Goal: Task Accomplishment & Management: Complete application form

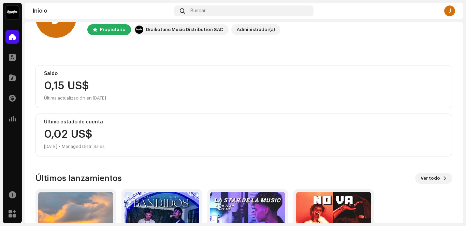
scroll to position [111, 0]
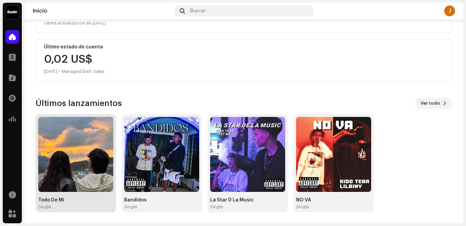
click at [83, 120] on img at bounding box center [75, 154] width 75 height 75
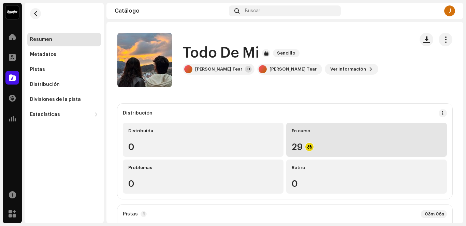
click at [312, 138] on div "En curso 29" at bounding box center [366, 140] width 161 height 34
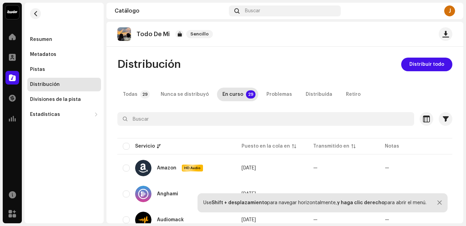
click at [437, 200] on div at bounding box center [439, 202] width 4 height 5
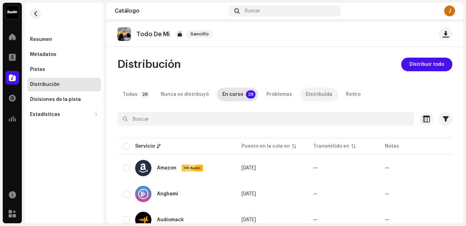
click at [300, 90] on p-tab "Distribuída" at bounding box center [319, 95] width 38 height 14
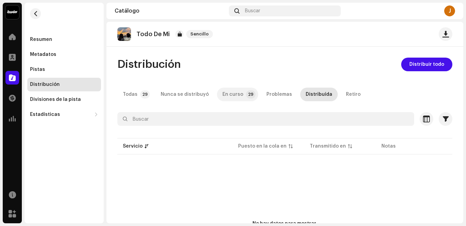
click at [237, 98] on div "En curso" at bounding box center [232, 95] width 21 height 14
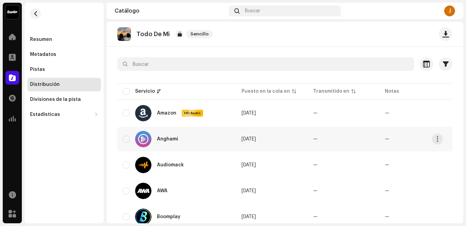
scroll to position [34, 0]
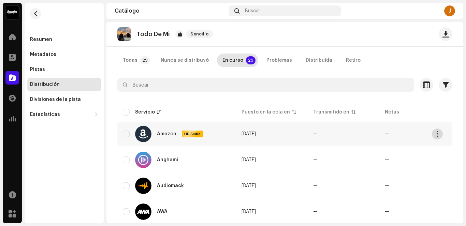
click at [438, 137] on button "button" at bounding box center [437, 134] width 11 height 11
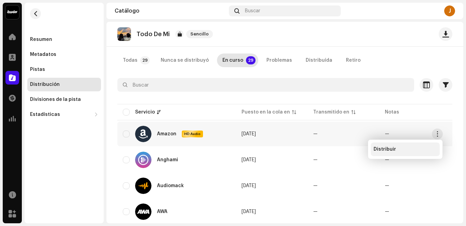
click at [398, 149] on div "Distribuir" at bounding box center [404, 149] width 63 height 5
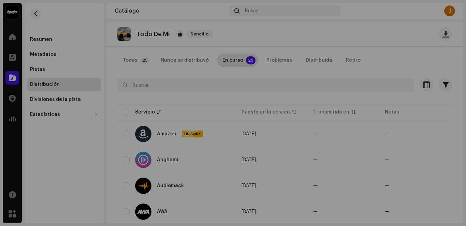
click at [366, 100] on div "No elegible para distribución Un lanzamiento que tiene el estado En proceso de …" at bounding box center [233, 113] width 466 height 226
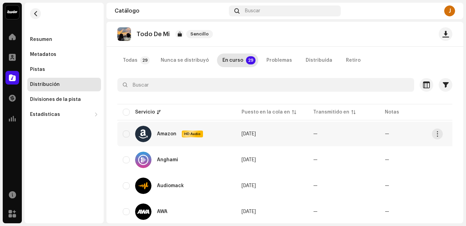
click at [130, 134] on div "Amazon HD Audio" at bounding box center [177, 134] width 108 height 16
click at [130, 136] on div "Amazon HD Audio" at bounding box center [177, 134] width 108 height 16
click at [122, 160] on td "Anghami" at bounding box center [176, 160] width 119 height 25
click at [277, 61] on div "Problemas" at bounding box center [279, 61] width 26 height 14
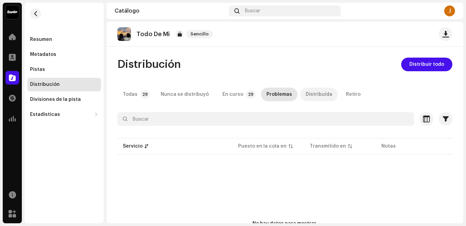
click at [306, 98] on div "Distribuída" at bounding box center [319, 95] width 27 height 14
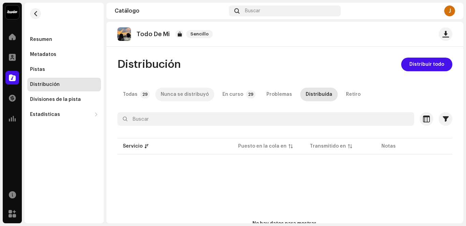
click at [171, 97] on div "Nunca se distribuyó" at bounding box center [185, 95] width 48 height 14
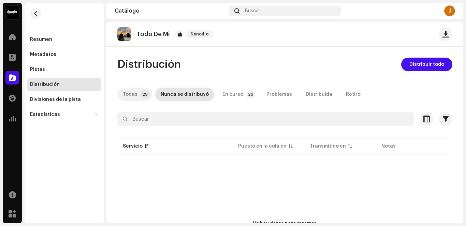
click at [137, 94] on p-tab "Todas 29" at bounding box center [134, 95] width 35 height 14
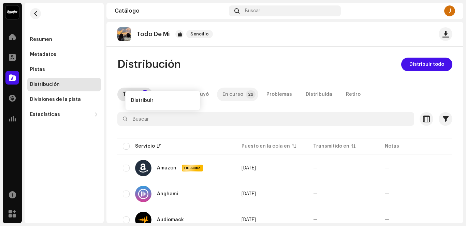
click at [239, 100] on p-tab "En curso 29" at bounding box center [237, 95] width 41 height 14
click at [239, 95] on p-tab "En curso 29" at bounding box center [237, 95] width 41 height 14
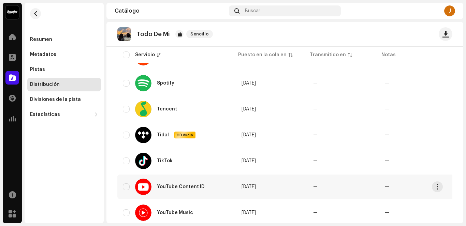
scroll to position [705, 0]
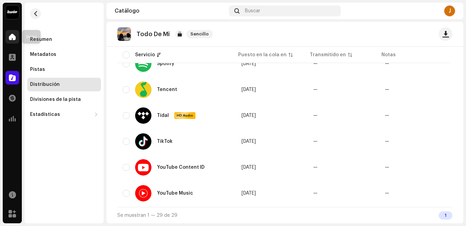
click at [9, 34] on span at bounding box center [12, 36] width 7 height 5
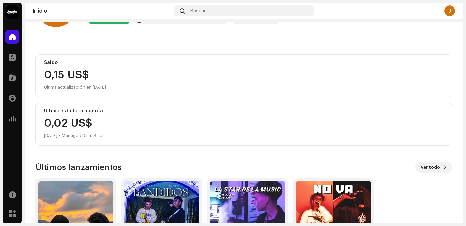
scroll to position [111, 0]
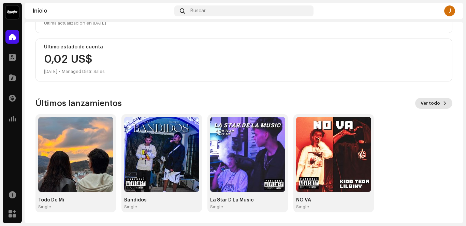
click at [428, 105] on span "Ver todo" at bounding box center [429, 104] width 19 height 14
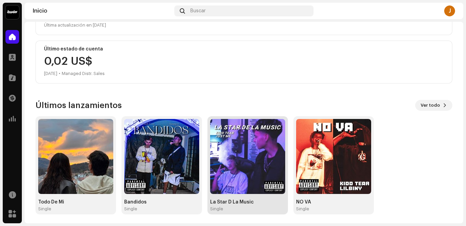
scroll to position [111, 0]
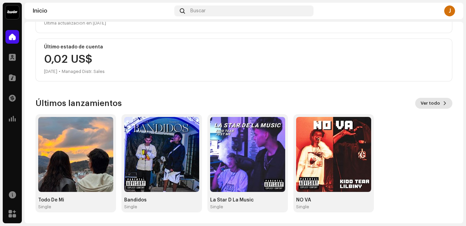
click at [433, 100] on span "Ver todo" at bounding box center [429, 104] width 19 height 14
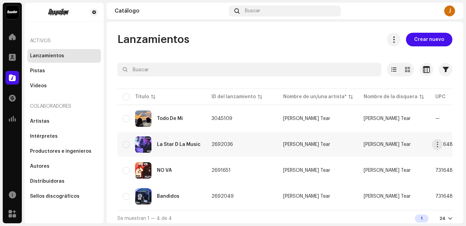
click at [253, 143] on td "2692036" at bounding box center [242, 144] width 72 height 25
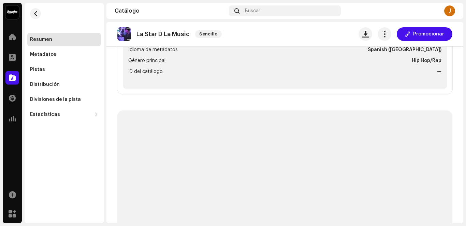
scroll to position [136, 0]
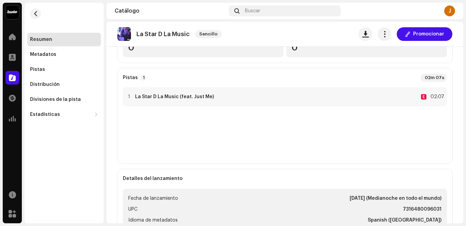
click at [35, 19] on re-m-nav-back at bounding box center [35, 18] width 16 height 30
click at [35, 15] on span "button" at bounding box center [35, 13] width 5 height 5
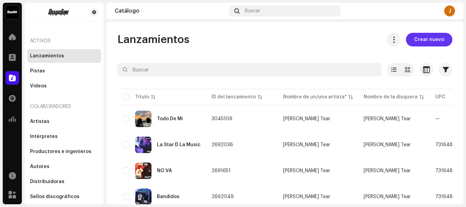
click at [427, 38] on span "Crear nuevo" at bounding box center [429, 40] width 30 height 14
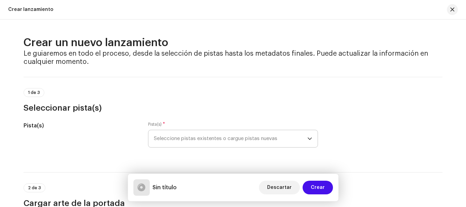
scroll to position [68, 0]
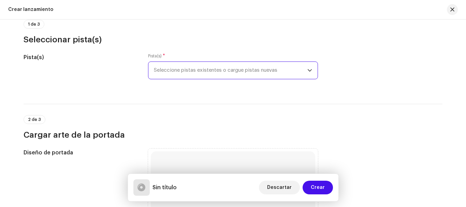
click at [257, 71] on span "Seleccione pistas existentes o cargue pistas nuevas" at bounding box center [230, 70] width 153 height 17
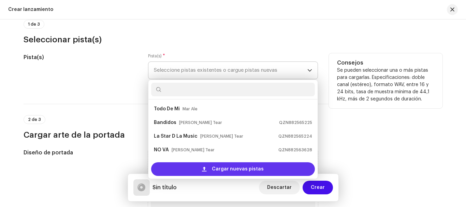
click at [255, 167] on span "Cargar nuevas pistas" at bounding box center [238, 169] width 52 height 14
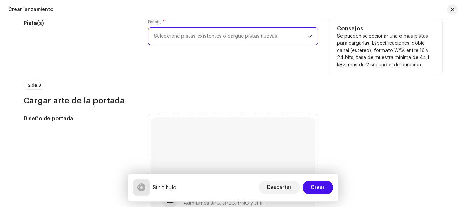
scroll to position [171, 0]
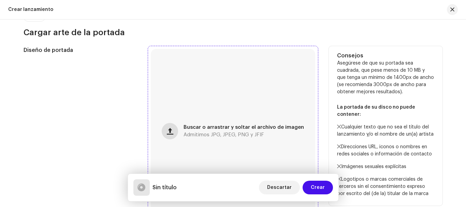
click at [176, 130] on button "button" at bounding box center [170, 131] width 16 height 16
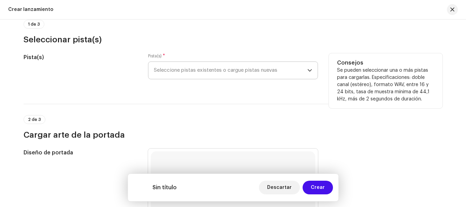
scroll to position [0, 0]
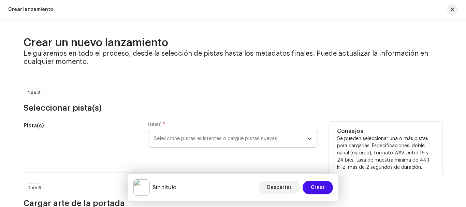
click at [248, 140] on span "Seleccione pistas existentes o cargue pistas nuevas" at bounding box center [230, 138] width 153 height 17
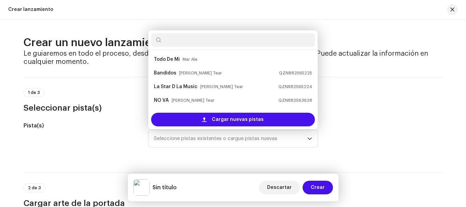
click at [356, 90] on div "1 de 3 Seleccionar pista(s)" at bounding box center [233, 100] width 419 height 25
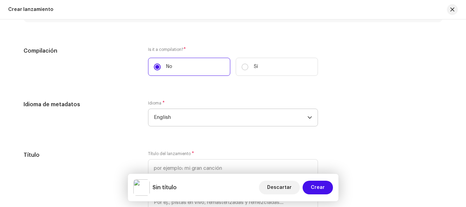
scroll to position [477, 0]
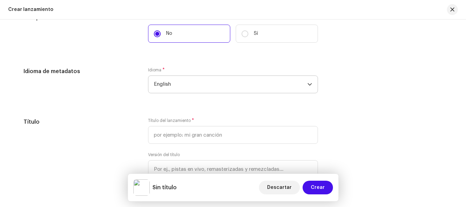
click at [189, 87] on span "English" at bounding box center [230, 84] width 153 height 17
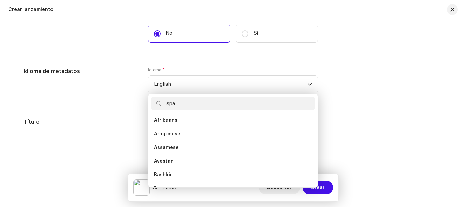
scroll to position [0, 0]
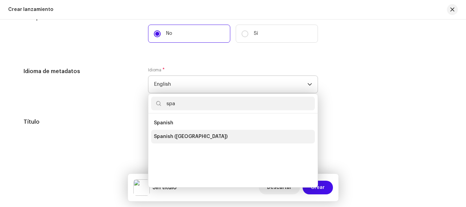
type input "spa"
click at [195, 139] on span "Spanish ([GEOGRAPHIC_DATA])" at bounding box center [191, 136] width 74 height 7
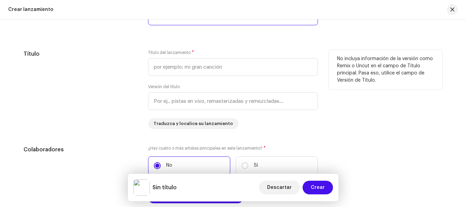
scroll to position [546, 0]
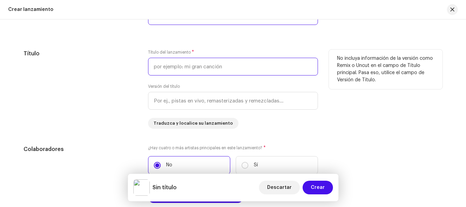
click at [188, 67] on input "text" at bounding box center [233, 67] width 170 height 18
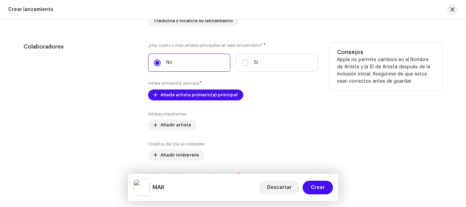
scroll to position [716, 0]
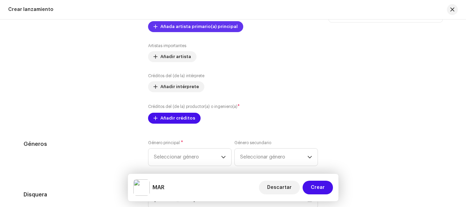
type input "MAR"
click at [211, 25] on span "Añada artista primario(a) principal" at bounding box center [198, 27] width 77 height 14
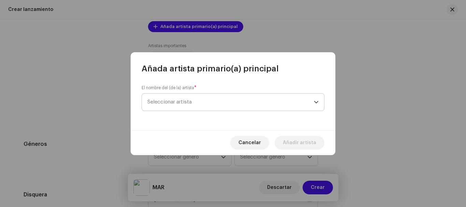
click at [187, 107] on span "Seleccionar artista" at bounding box center [230, 101] width 166 height 17
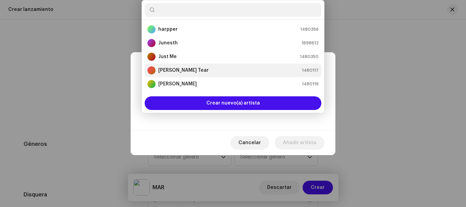
click at [179, 69] on strong "[PERSON_NAME] Tear" at bounding box center [183, 70] width 50 height 7
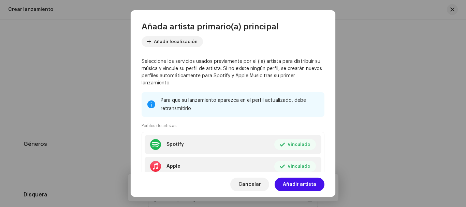
scroll to position [89, 0]
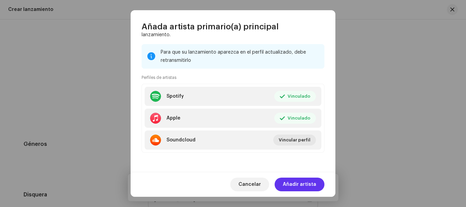
click at [309, 180] on span "Añadir artista" at bounding box center [299, 184] width 33 height 14
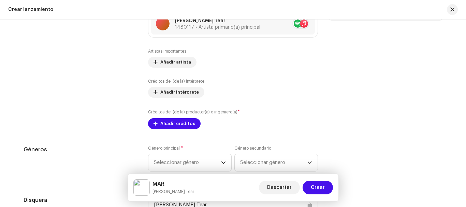
scroll to position [716, 0]
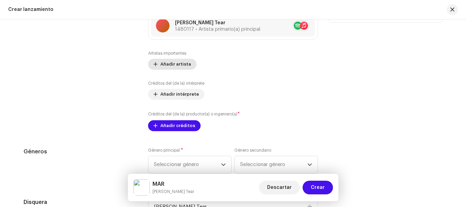
click at [158, 65] on button "Añadir artista" at bounding box center [172, 64] width 48 height 11
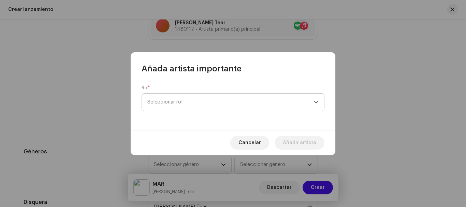
click at [201, 109] on span "Seleccionar rol" at bounding box center [230, 101] width 166 height 17
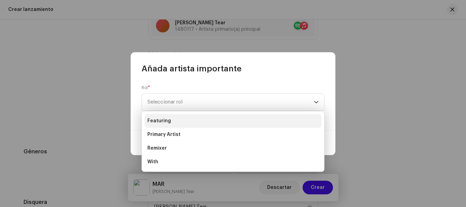
click at [167, 124] on li "Featuring" at bounding box center [233, 121] width 177 height 14
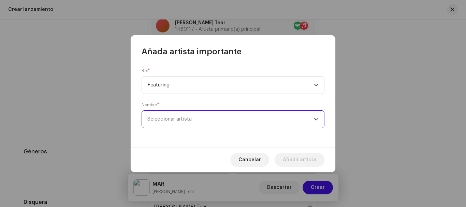
click at [185, 122] on span "Seleccionar artista" at bounding box center [230, 118] width 166 height 17
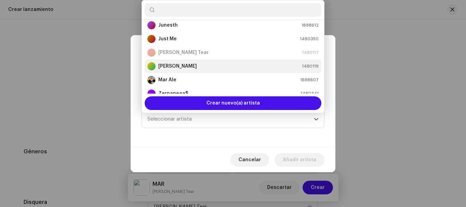
scroll to position [27, 0]
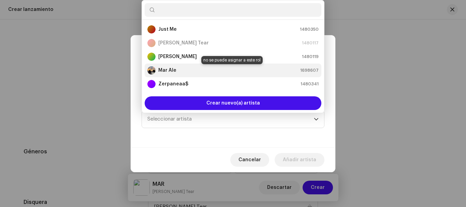
click at [187, 74] on div "Mar Ale 1698607" at bounding box center [232, 70] width 171 height 8
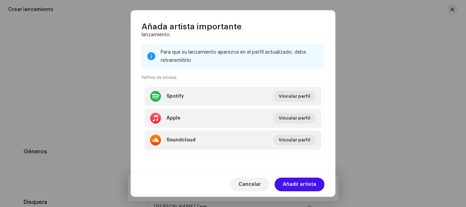
scroll to position [21, 0]
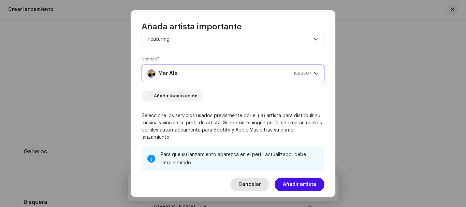
click at [253, 184] on span "Cancelar" at bounding box center [249, 184] width 23 height 14
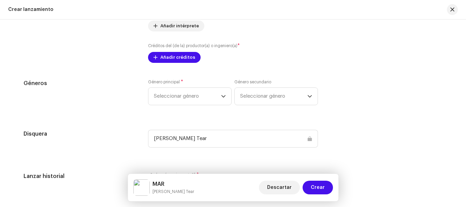
scroll to position [818, 0]
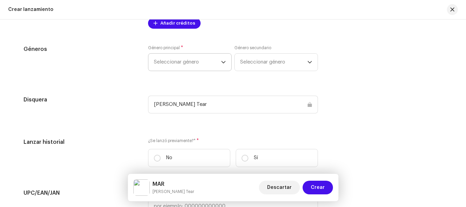
click at [216, 66] on span "Seleccionar género" at bounding box center [187, 62] width 67 height 17
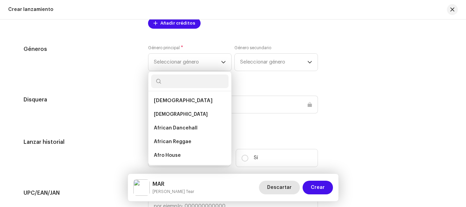
click at [283, 186] on span "Descartar" at bounding box center [279, 187] width 25 height 14
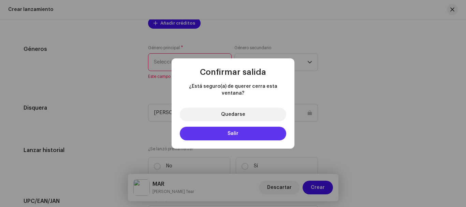
click at [254, 129] on button "Salir" at bounding box center [233, 134] width 106 height 14
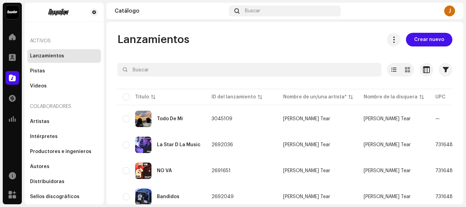
scroll to position [25, 0]
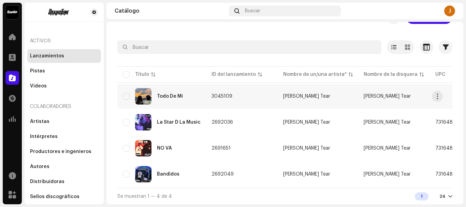
click at [302, 94] on re-a-table-link "[PERSON_NAME] Tear" at bounding box center [318, 96] width 70 height 5
